Goal: Complete application form

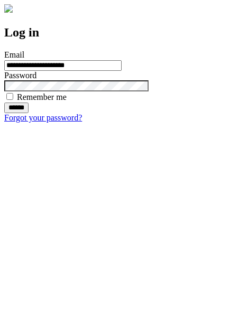
type input "**********"
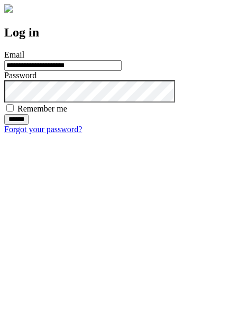
click at [29, 125] on input "******" at bounding box center [16, 119] width 24 height 11
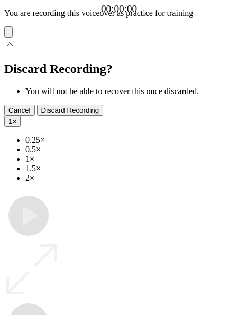
type input "**********"
